Goal: Task Accomplishment & Management: Manage account settings

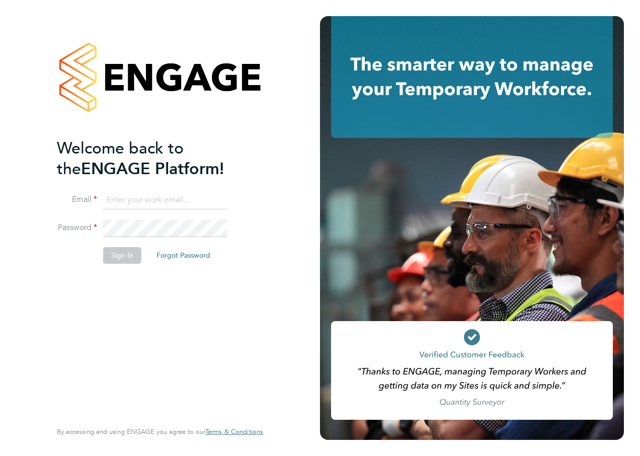
type input "Katie.Macpherson@hays.com"
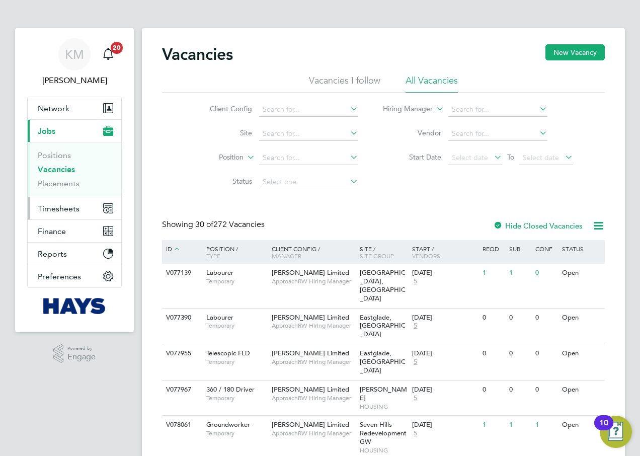
click at [50, 205] on span "Timesheets" at bounding box center [59, 209] width 42 height 10
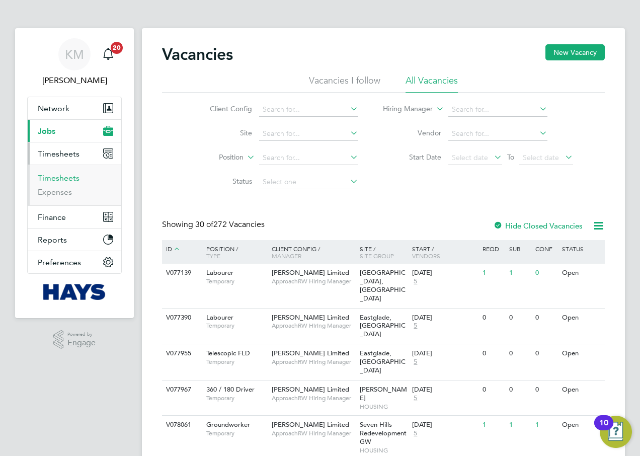
click at [54, 180] on link "Timesheets" at bounding box center [59, 178] width 42 height 10
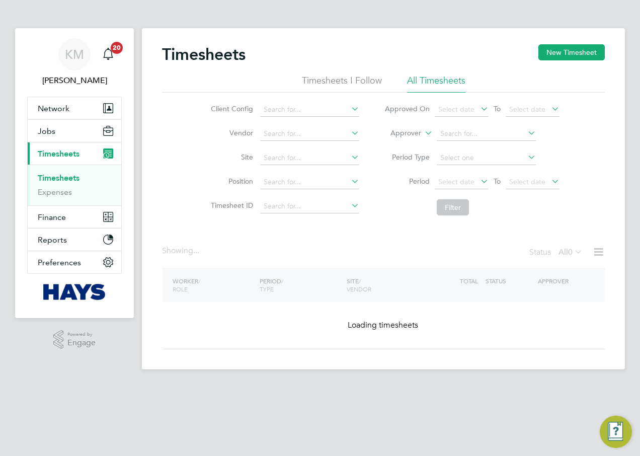
click at [422, 131] on icon at bounding box center [422, 130] width 0 height 9
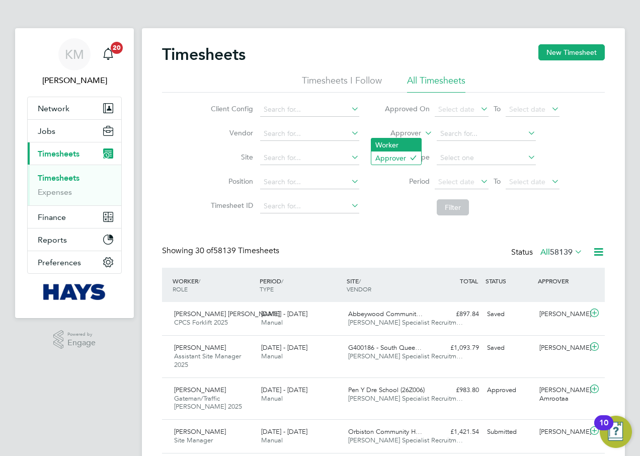
click at [411, 143] on li "Worker" at bounding box center [396, 144] width 50 height 13
click at [443, 133] on input at bounding box center [485, 134] width 99 height 14
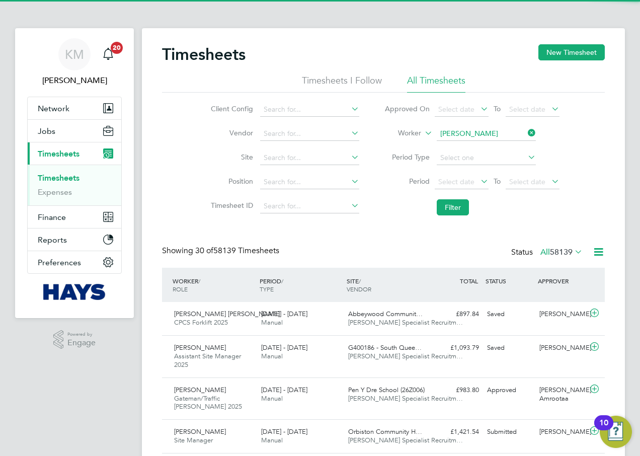
click at [463, 142] on li "Keyon Brown e" at bounding box center [485, 148] width 100 height 14
type input "Keyon Browne"
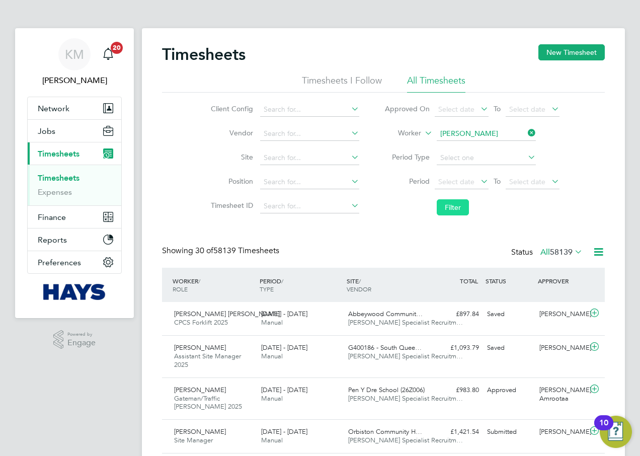
click at [447, 212] on button "Filter" at bounding box center [452, 207] width 32 height 16
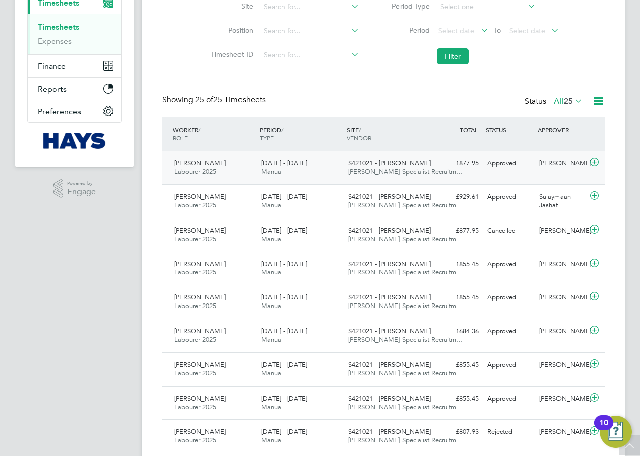
click at [367, 161] on span "S421021 - [PERSON_NAME]" at bounding box center [389, 162] width 82 height 9
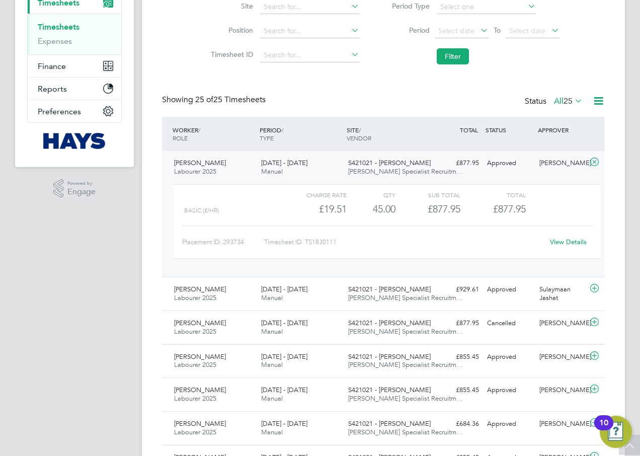
click at [569, 240] on link "View Details" at bounding box center [568, 241] width 37 height 9
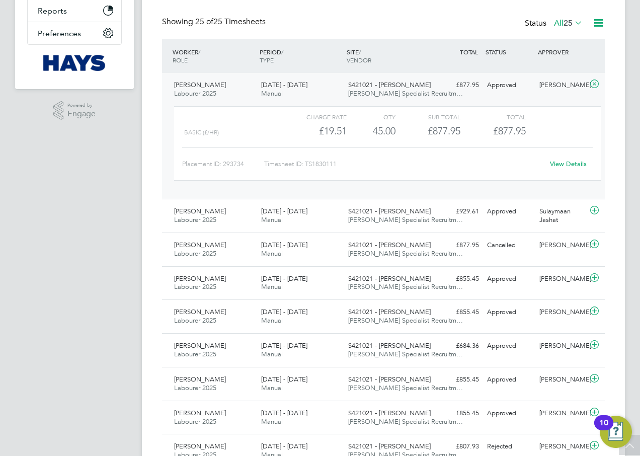
scroll to position [5, 5]
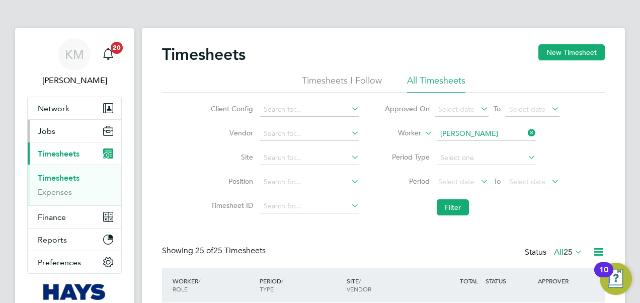
click at [44, 128] on span "Jobs" at bounding box center [47, 131] width 18 height 10
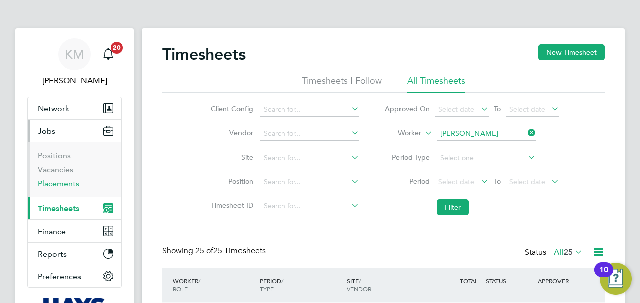
click at [59, 185] on link "Placements" at bounding box center [59, 184] width 42 height 10
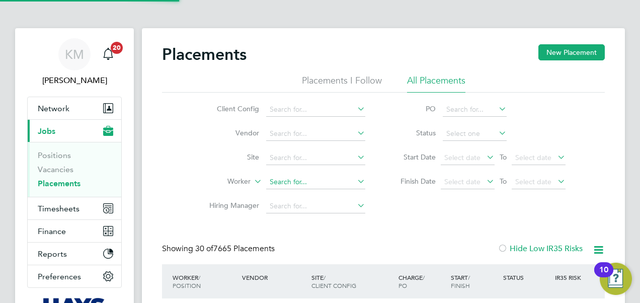
click at [284, 178] on input at bounding box center [315, 182] width 99 height 14
click at [316, 194] on li "Keyon Bro wne" at bounding box center [316, 196] width 100 height 14
type input "Keyon Browne"
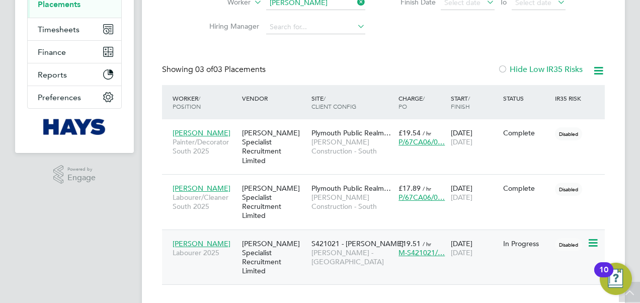
click at [340, 239] on span "S421021 - Barne Barton" at bounding box center [357, 243] width 92 height 9
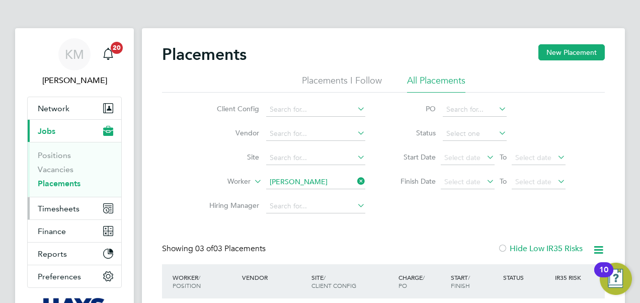
click at [45, 208] on span "Timesheets" at bounding box center [59, 209] width 42 height 10
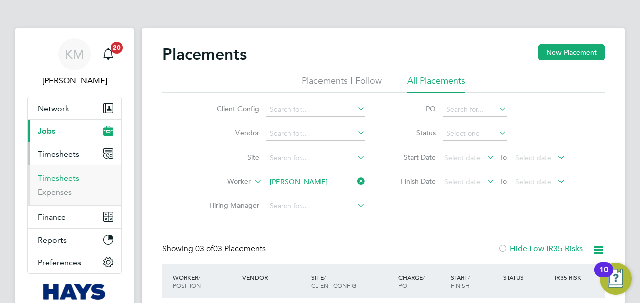
click at [52, 175] on link "Timesheets" at bounding box center [59, 178] width 42 height 10
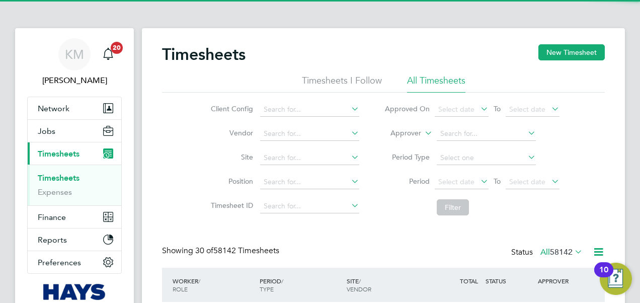
scroll to position [25, 87]
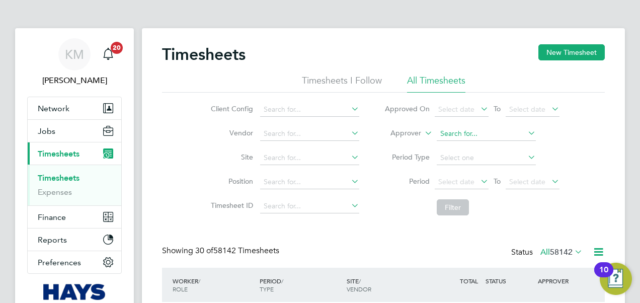
click at [466, 132] on input at bounding box center [485, 134] width 99 height 14
type input "wayne skel"
click at [572, 250] on icon at bounding box center [572, 251] width 0 height 14
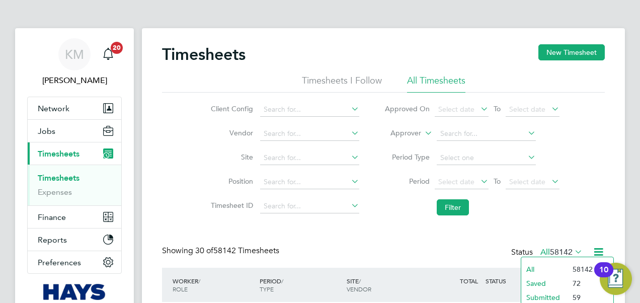
click at [542, 263] on li "All" at bounding box center [544, 269] width 46 height 14
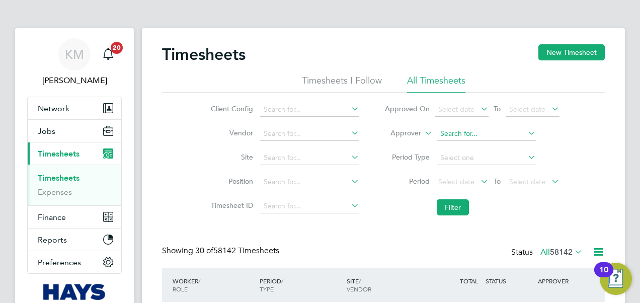
click at [442, 133] on input at bounding box center [485, 134] width 99 height 14
type input "Wayne Skell"
click at [593, 139] on div "Client Config Vendor Site Position Timesheet ID Approved On Select date To Sele…" at bounding box center [383, 157] width 442 height 128
click at [48, 128] on span "Jobs" at bounding box center [47, 131] width 18 height 10
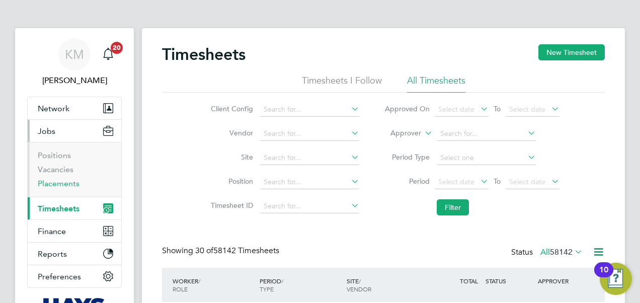
click at [56, 184] on link "Placements" at bounding box center [59, 184] width 42 height 10
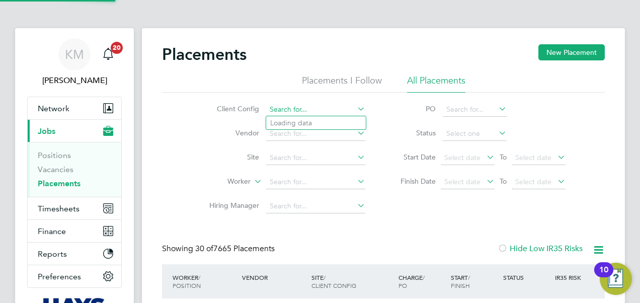
click at [294, 103] on input at bounding box center [315, 110] width 99 height 14
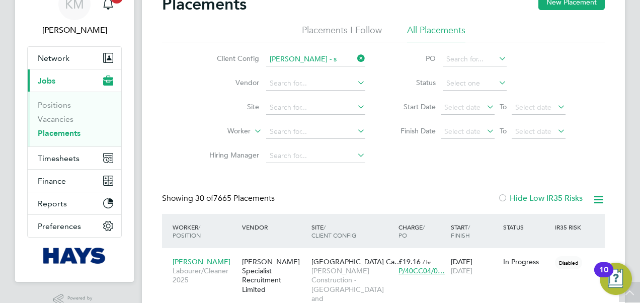
click at [307, 97] on li "Lovell - S outh West" at bounding box center [334, 101] width 137 height 14
type input "Lovell - South West"
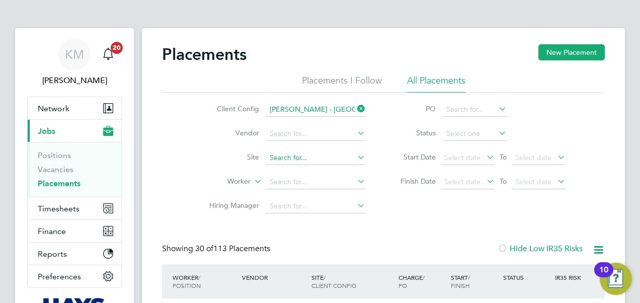
click at [292, 157] on input at bounding box center [315, 158] width 99 height 14
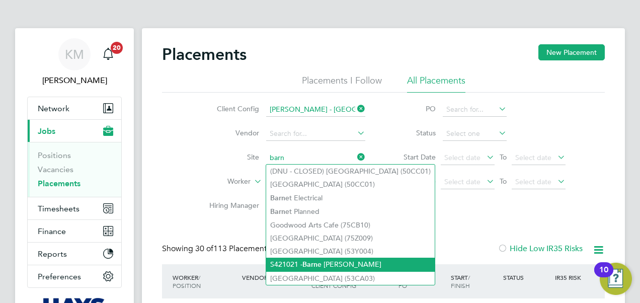
click at [302, 259] on li "S421021 - Barn e Barton" at bounding box center [350, 264] width 168 height 14
type input "S421021 - Barne Barton"
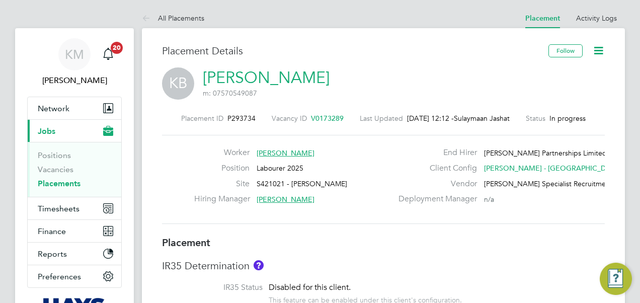
click at [596, 49] on icon at bounding box center [598, 50] width 13 height 13
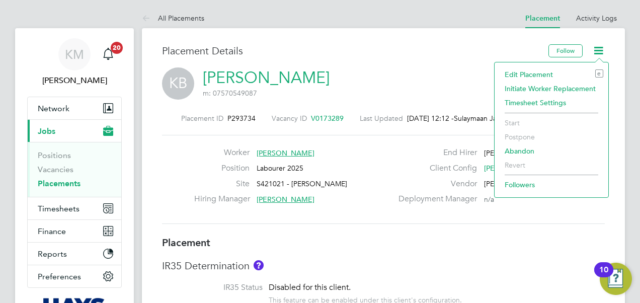
click at [542, 75] on li "Edit Placement e" at bounding box center [551, 74] width 104 height 14
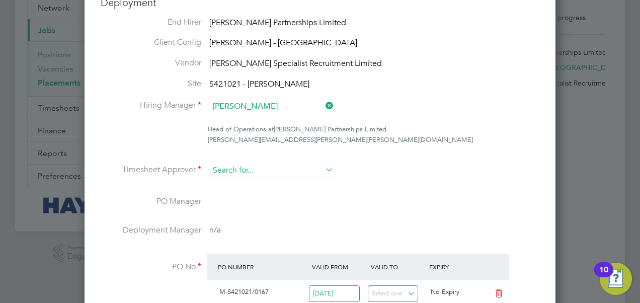
click at [279, 171] on input at bounding box center [271, 170] width 124 height 15
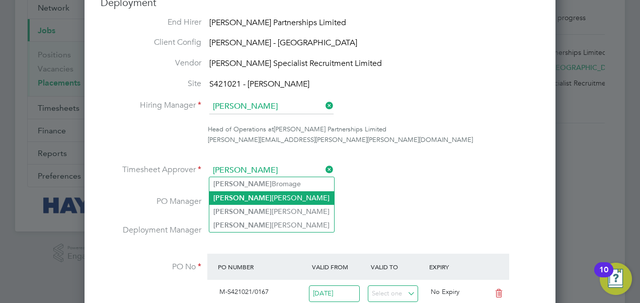
click at [226, 195] on b "Wayne" at bounding box center [242, 198] width 58 height 9
type input "Wayne Skelly"
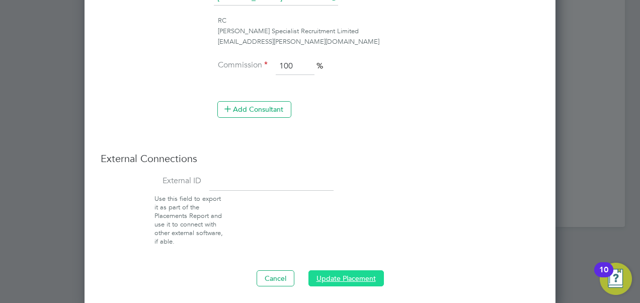
click at [321, 275] on button "Update Placement" at bounding box center [345, 278] width 75 height 16
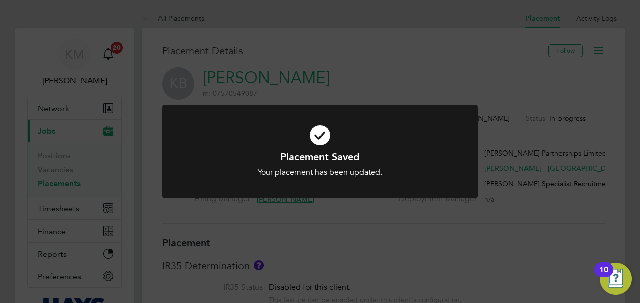
click at [326, 244] on div "Placement Saved Your placement has been updated. Cancel Okay" at bounding box center [320, 151] width 640 height 303
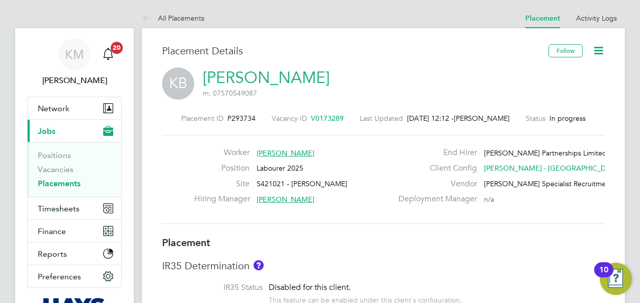
click at [60, 182] on link "Placements" at bounding box center [59, 184] width 43 height 10
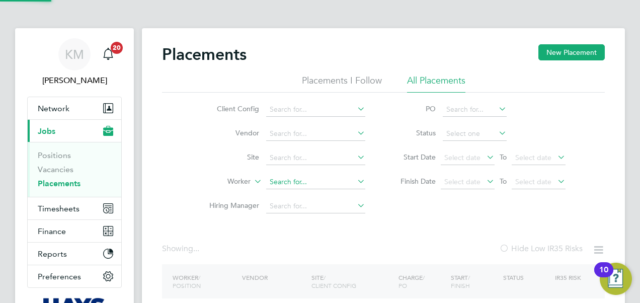
click at [281, 179] on input at bounding box center [315, 182] width 99 height 14
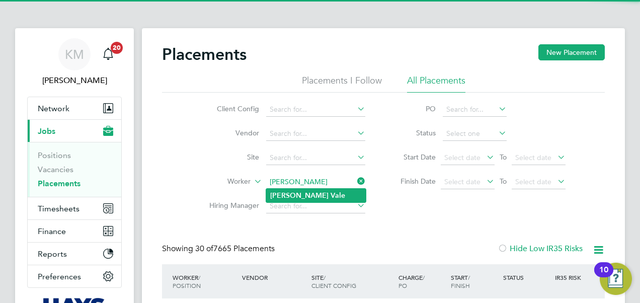
type input "Gary Vale"
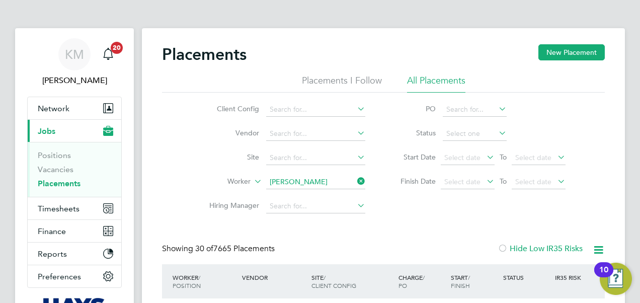
click at [330, 193] on b "Vale" at bounding box center [337, 195] width 15 height 9
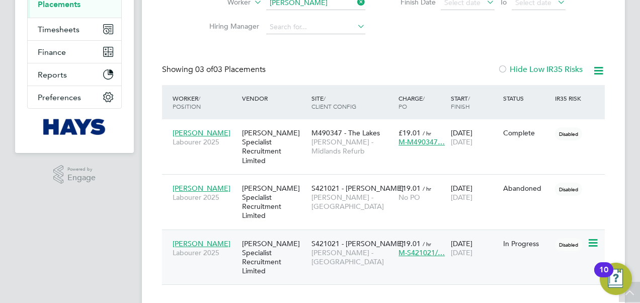
click at [345, 239] on span "S421021 - Barne Barton" at bounding box center [357, 243] width 92 height 9
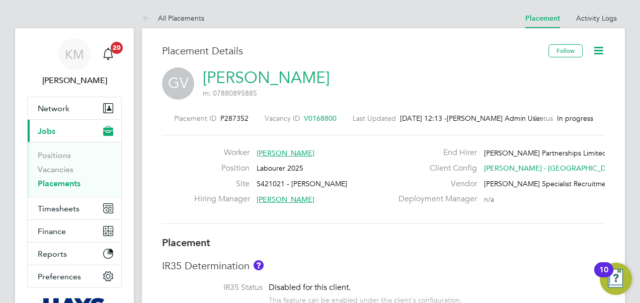
click at [601, 48] on icon at bounding box center [598, 50] width 13 height 13
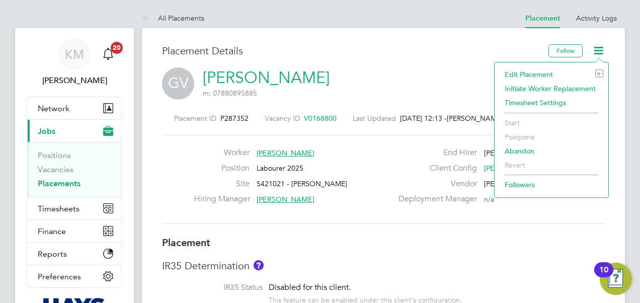
click at [540, 74] on li "Edit Placement e" at bounding box center [551, 74] width 104 height 14
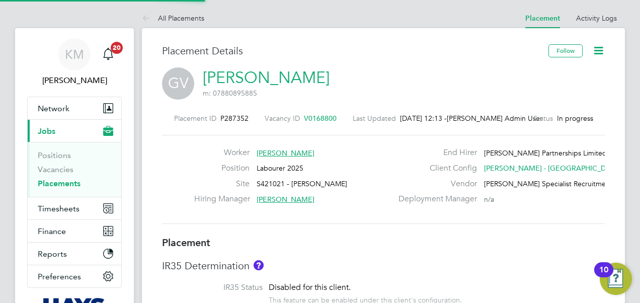
type input "[PERSON_NAME]"
type input "[DATE]"
type input "08:00"
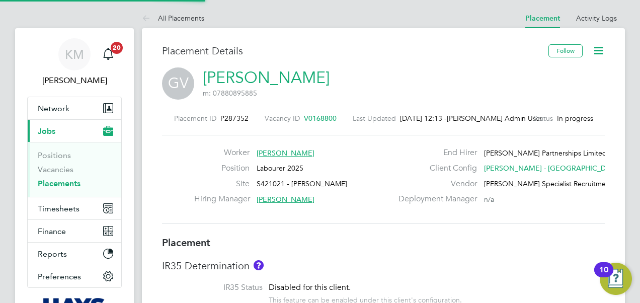
type input "17:00"
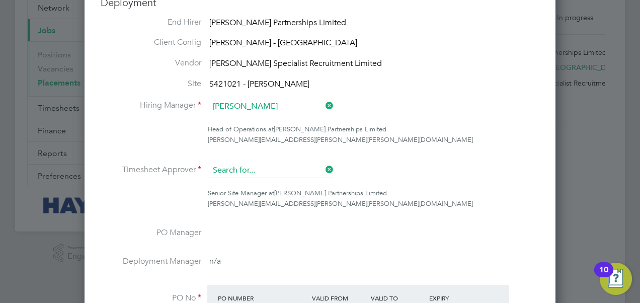
click at [287, 163] on input at bounding box center [271, 170] width 124 height 15
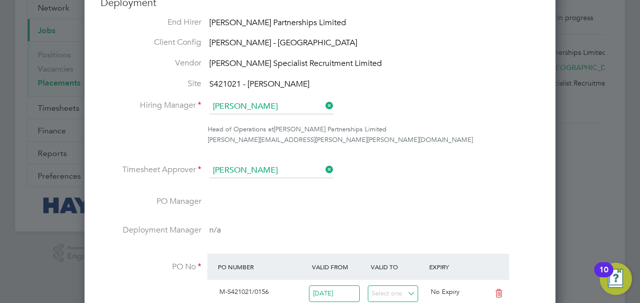
click at [274, 184] on b "Skell" at bounding box center [282, 184] width 16 height 9
type input "Wayne Skelly"
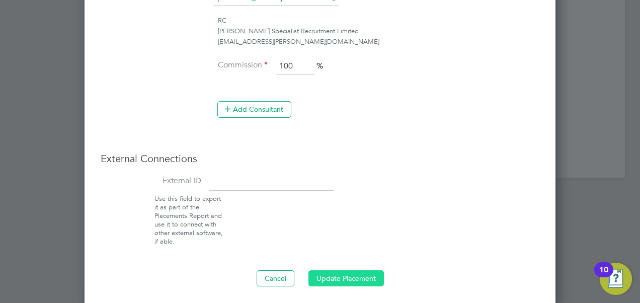
click at [353, 279] on button "Update Placement" at bounding box center [345, 278] width 75 height 16
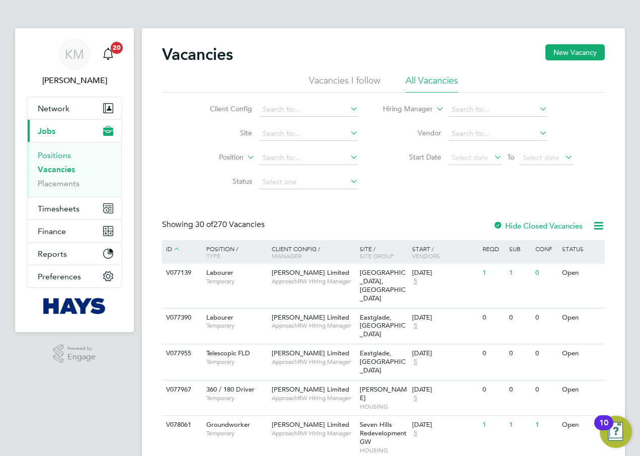
click at [54, 154] on link "Positions" at bounding box center [54, 155] width 33 height 10
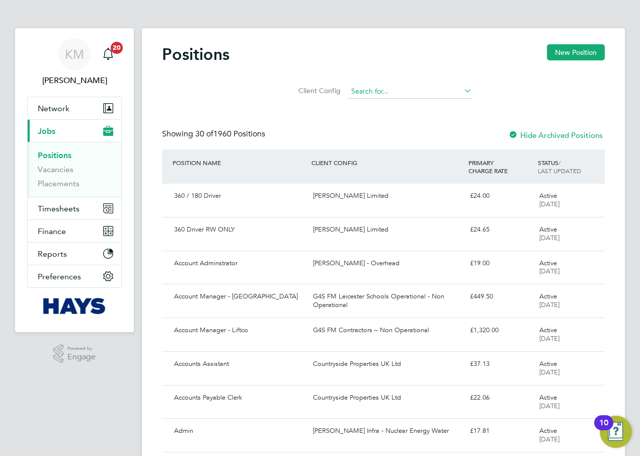
click at [376, 89] on input at bounding box center [409, 91] width 124 height 14
type input "d"
type input "tipper"
click at [64, 183] on link "Placements" at bounding box center [59, 184] width 42 height 10
